Goal: Information Seeking & Learning: Learn about a topic

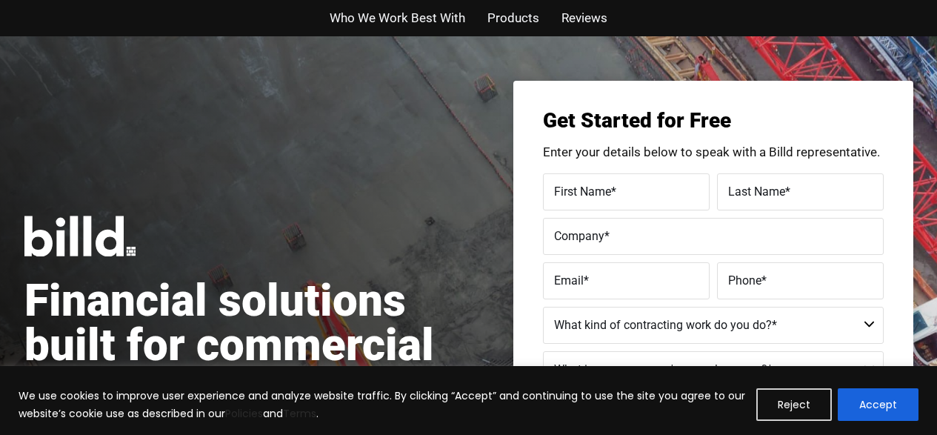
scroll to position [148, 0]
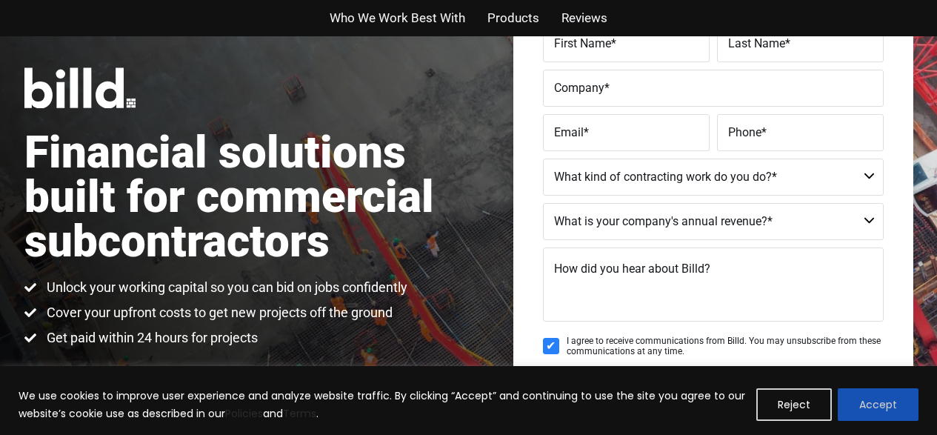
click at [904, 409] on button "Accept" at bounding box center [878, 404] width 81 height 33
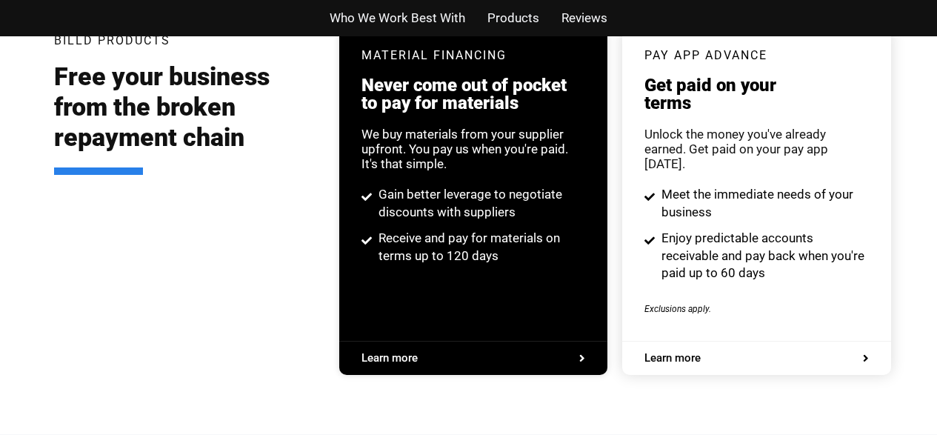
scroll to position [2888, 0]
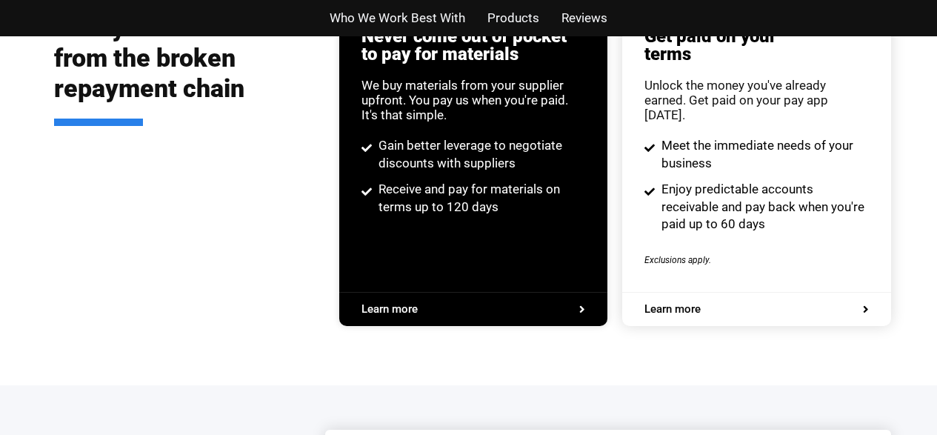
drag, startPoint x: 718, startPoint y: 292, endPoint x: 729, endPoint y: 308, distance: 19.7
click at [718, 304] on span "Learn more" at bounding box center [756, 309] width 224 height 11
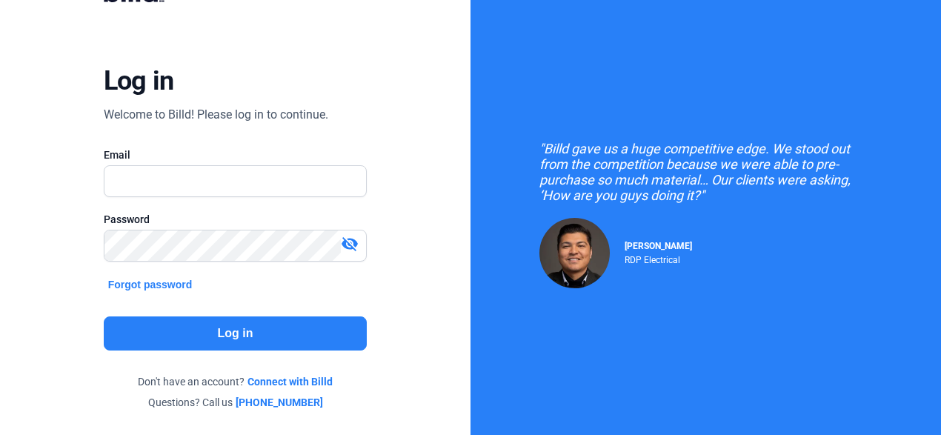
scroll to position [136, 0]
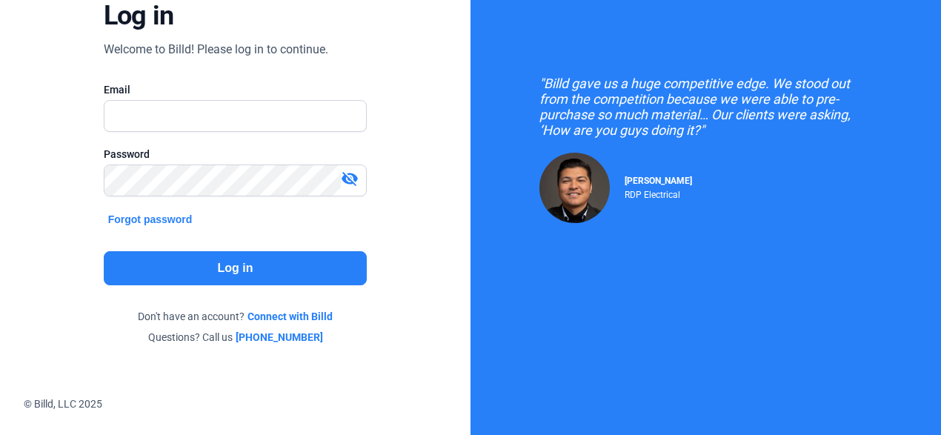
click at [744, 98] on div ""Billd gave us a huge competitive edge. We stood out from the competition becau…" at bounding box center [705, 107] width 333 height 62
click at [359, 45] on div "Log in Welcome to Billd! Please log in to continue. Email Password visibility_o…" at bounding box center [235, 129] width 338 height 467
click at [278, 332] on link "[PHONE_NUMBER]" at bounding box center [279, 337] width 87 height 15
click at [555, 49] on div ""Billd gave us a huge competitive edge. We stood out from the competition becau…" at bounding box center [705, 149] width 470 height 571
